Goal: Navigation & Orientation: Find specific page/section

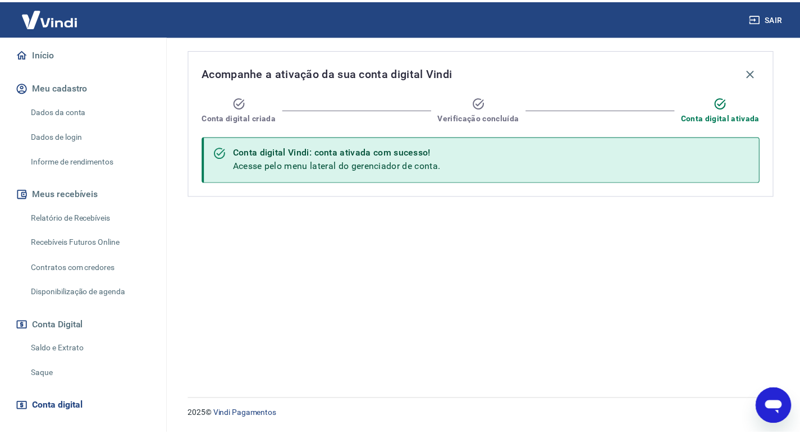
scroll to position [112, 0]
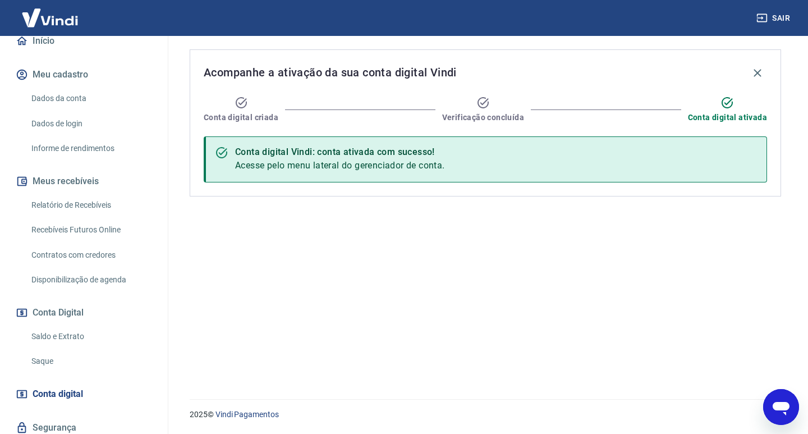
click at [74, 183] on button "Meus recebíveis" at bounding box center [83, 181] width 141 height 25
click at [74, 203] on link "Relatório de Recebíveis" at bounding box center [90, 205] width 127 height 23
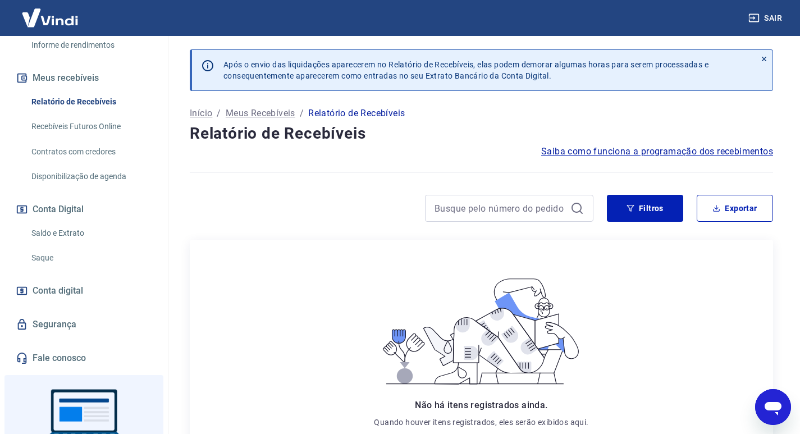
scroll to position [224, 0]
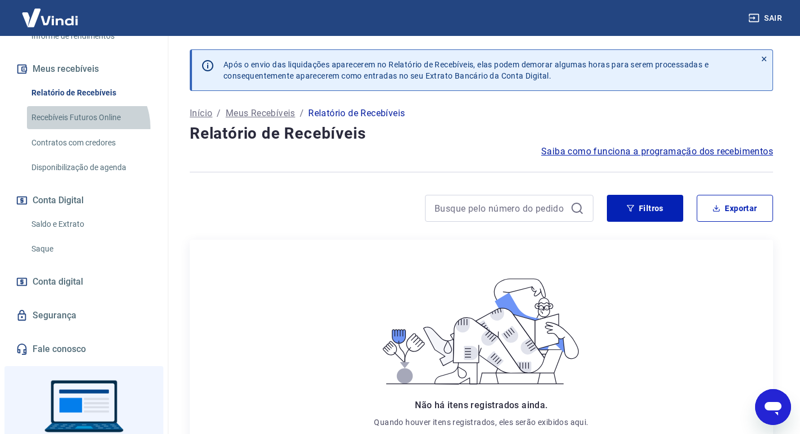
click at [84, 127] on link "Recebíveis Futuros Online" at bounding box center [90, 117] width 127 height 23
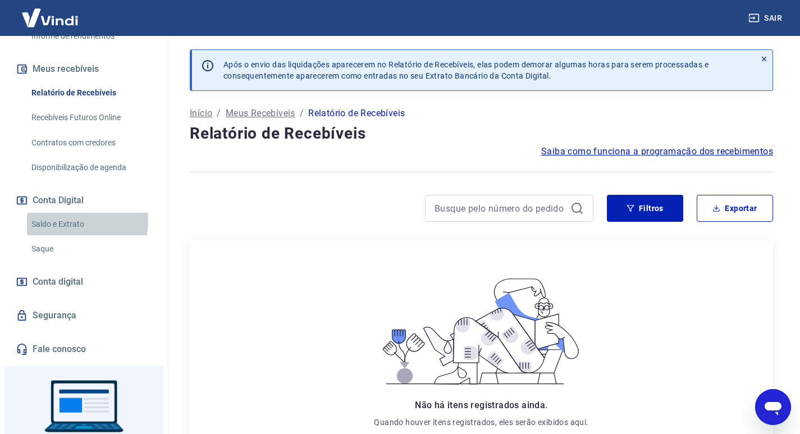
click at [83, 221] on link "Saldo e Extrato" at bounding box center [90, 224] width 127 height 23
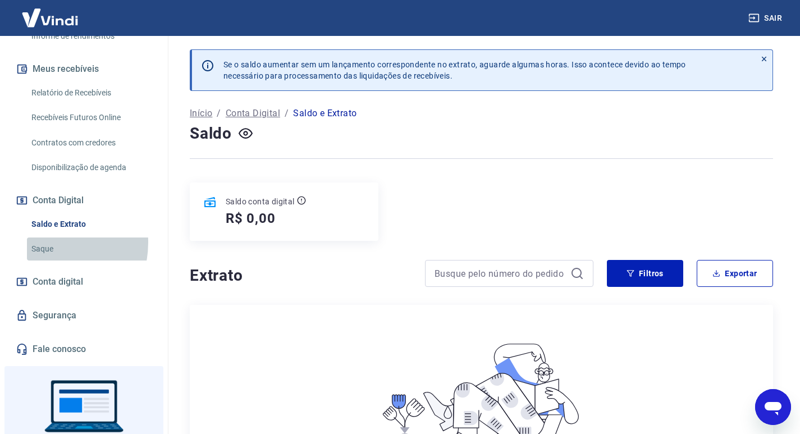
click at [42, 242] on link "Saque" at bounding box center [90, 248] width 127 height 23
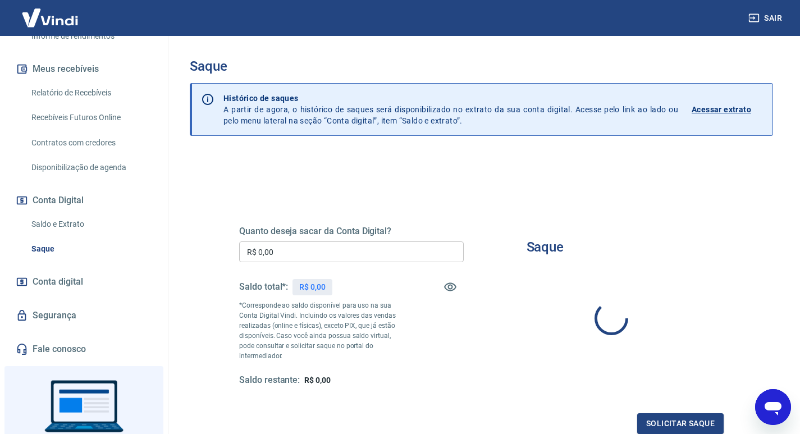
click at [55, 286] on span "Conta digital" at bounding box center [58, 282] width 51 height 16
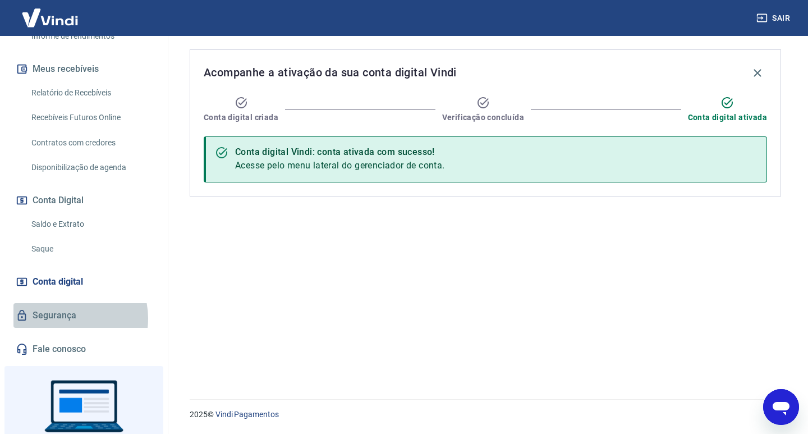
click at [62, 318] on link "Segurança" at bounding box center [83, 315] width 141 height 25
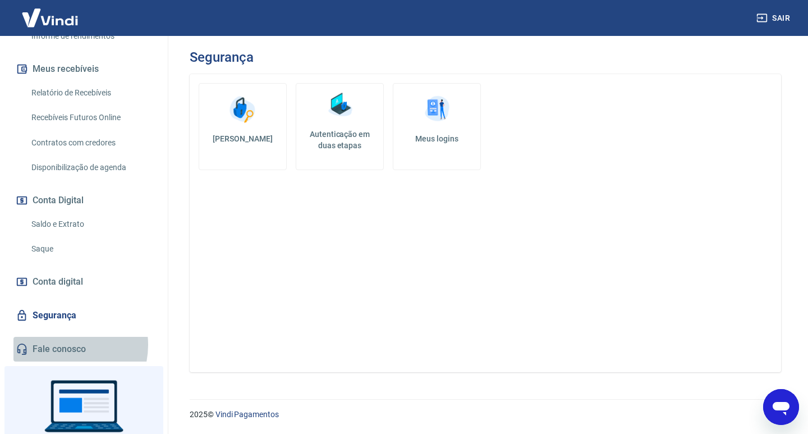
click at [60, 345] on link "Fale conosco" at bounding box center [83, 349] width 141 height 25
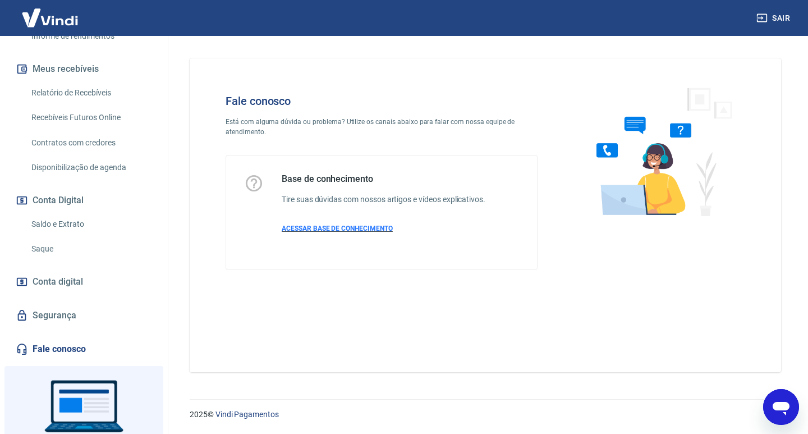
click at [350, 228] on span "ACESSAR BASE DE CONHECIMENTO" at bounding box center [337, 228] width 111 height 8
